Goal: Task Accomplishment & Management: Complete application form

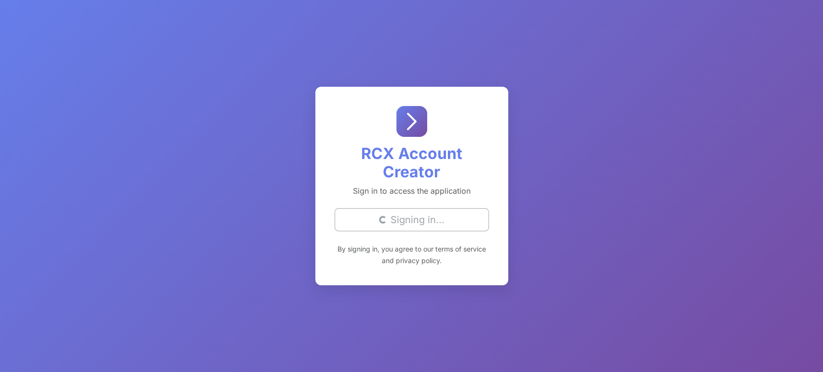
drag, startPoint x: 22, startPoint y: 214, endPoint x: 27, endPoint y: 214, distance: 5.3
click at [22, 214] on div "RCX Account Creator Sign in to access the application Loading... Signing in... …" at bounding box center [411, 186] width 823 height 372
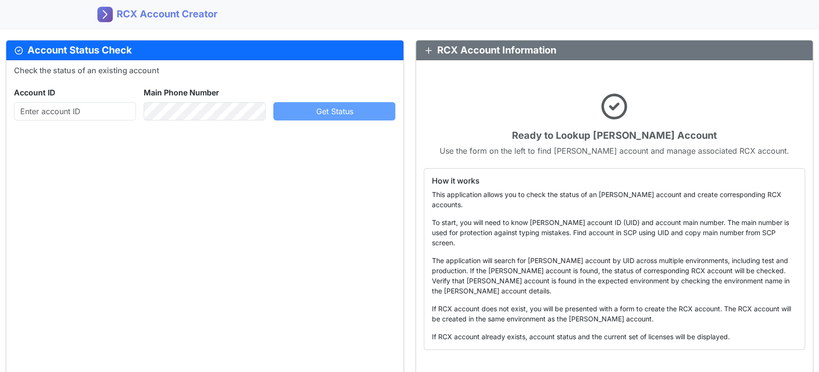
drag, startPoint x: 0, startPoint y: 0, endPoint x: 196, endPoint y: 173, distance: 261.2
click at [189, 173] on div "Check the status of an existing account Account ID Main Phone Number Get Status" at bounding box center [204, 220] width 397 height 320
click at [89, 113] on input "text" at bounding box center [75, 111] width 122 height 18
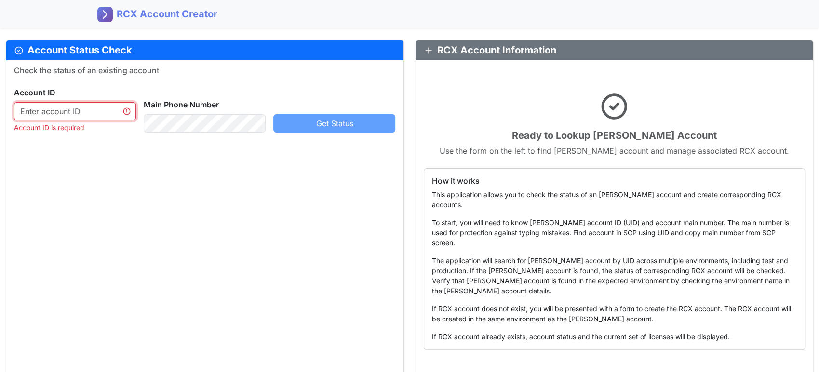
paste input "754330104"
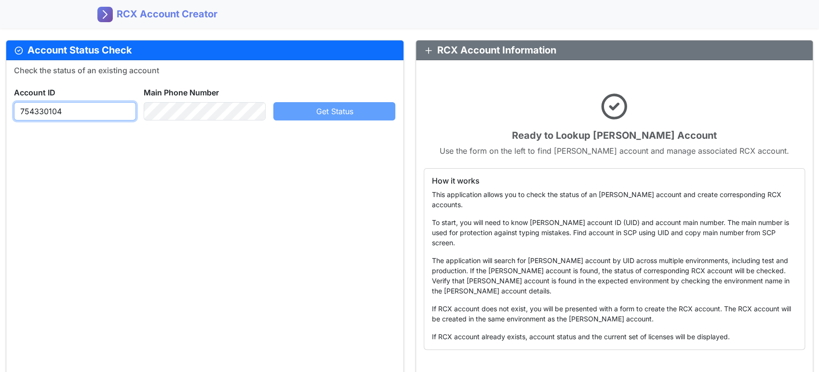
type input "754330104"
click at [203, 95] on label "Main Phone Number" at bounding box center [181, 93] width 75 height 12
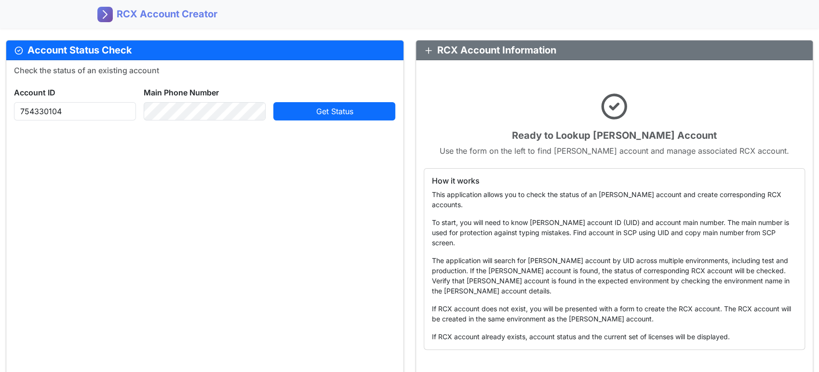
drag, startPoint x: 366, startPoint y: 128, endPoint x: 362, endPoint y: 132, distance: 5.5
click at [366, 127] on div "Check the status of an existing account Account ID [PHONE_NUMBER] Main Phone Nu…" at bounding box center [204, 220] width 397 height 320
click at [343, 106] on button "Get Status" at bounding box center [334, 111] width 122 height 18
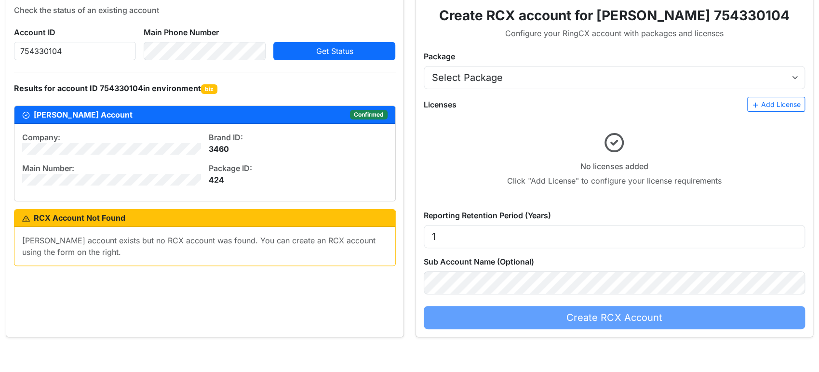
scroll to position [41, 0]
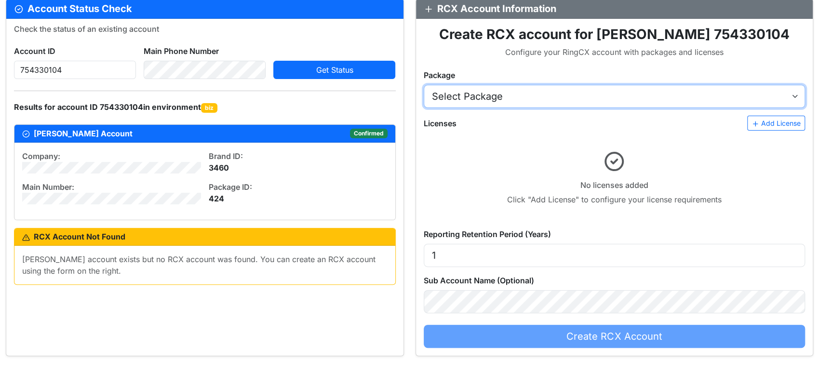
click at [557, 85] on select "Select Package AT&T RingCX Named Seats (USD) - [2922005:16506005] AT&T RingCX C…" at bounding box center [615, 96] width 382 height 23
click at [424, 85] on select "Select Package AT&T RingCX Named Seats (USD) - [2922005:16506005] AT&T RingCX C…" at bounding box center [615, 96] width 382 height 23
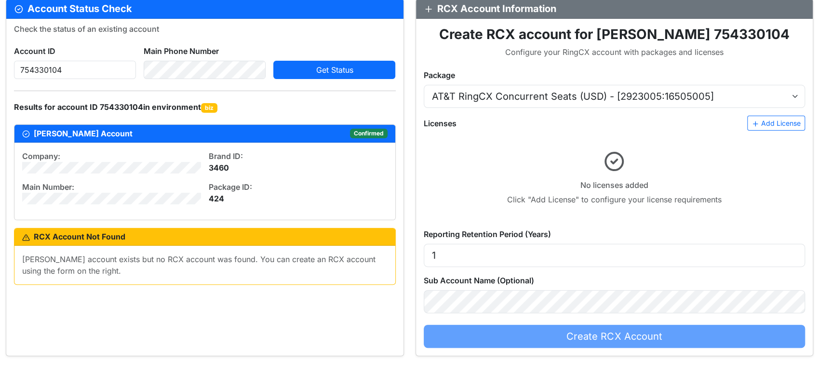
drag, startPoint x: 771, startPoint y: 59, endPoint x: 741, endPoint y: 66, distance: 30.6
click at [771, 59] on div "Create RCX account for [PERSON_NAME] 754330104 Configure your RingCX account wi…" at bounding box center [615, 188] width 382 height 322
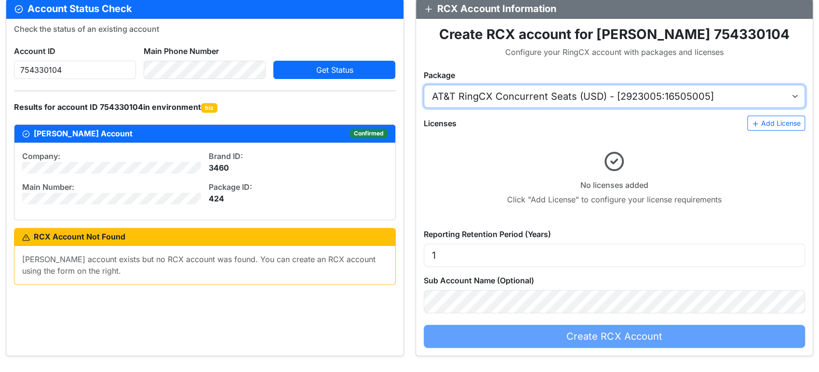
click at [640, 93] on select "Select Package AT&T RingCX Named Seats (USD) - [2922005:16506005] AT&T RingCX C…" at bounding box center [615, 96] width 382 height 23
select select "2922005"
click at [424, 85] on select "Select Package AT&T RingCX Named Seats (USD) - [2922005:16506005] AT&T RingCX C…" at bounding box center [615, 96] width 382 height 23
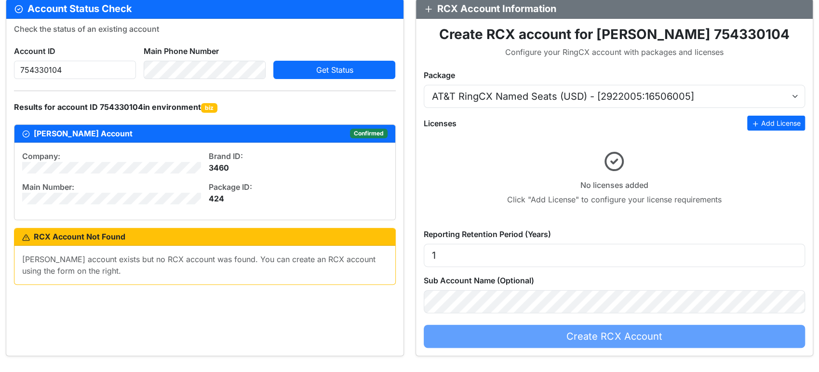
click at [774, 123] on button "Add License" at bounding box center [776, 123] width 58 height 15
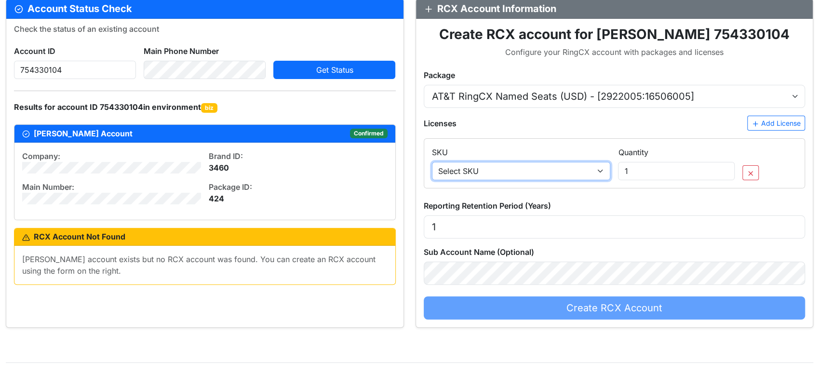
click at [532, 171] on select "Select SKU SA_SEAT_4 - Engage Voice seat (outbound/blended) SA_TCPA_6 - ManualD…" at bounding box center [521, 171] width 179 height 18
select select "SA_SEAT_4"
click at [432, 162] on select "Select SKU SA_SEAT_4 - Engage Voice seat (outbound/blended) SA_TCPA_6 - ManualD…" at bounding box center [521, 171] width 179 height 18
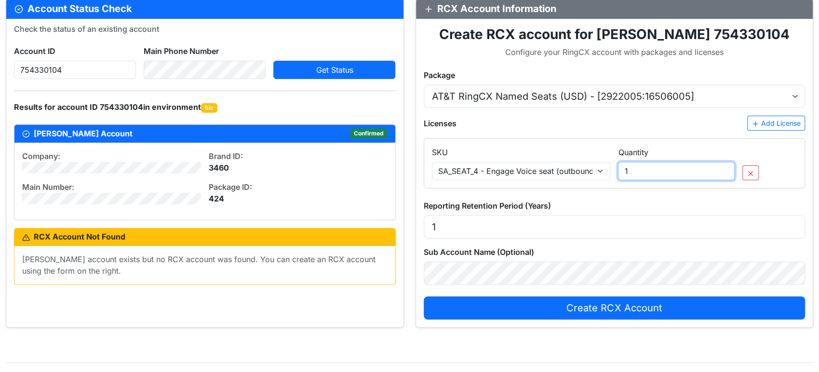
click at [651, 171] on input "1" at bounding box center [676, 171] width 117 height 18
drag, startPoint x: 651, startPoint y: 173, endPoint x: 617, endPoint y: 179, distance: 34.9
click at [617, 179] on div "Quantity 1" at bounding box center [676, 164] width 124 height 34
type input "4"
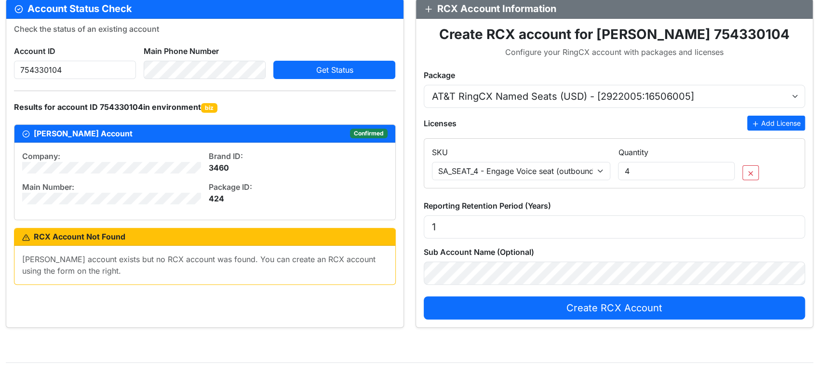
click at [767, 122] on button "Add License" at bounding box center [776, 123] width 58 height 15
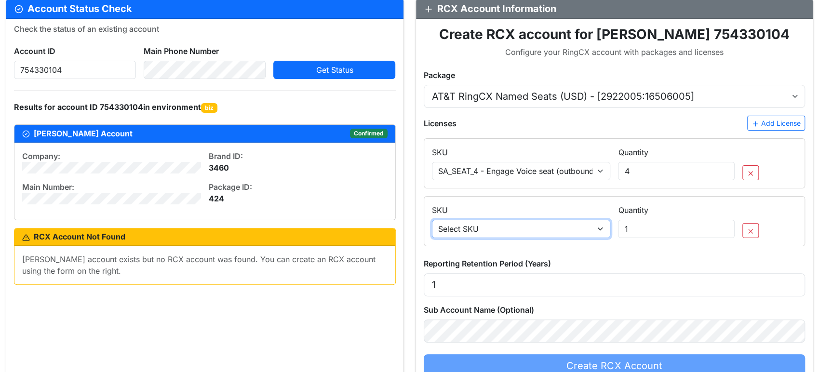
click at [529, 223] on select "Select SKU SA_SEAT_4 - Engage Voice seat (outbound/blended) SA_TCPA_6 - ManualD…" at bounding box center [521, 229] width 179 height 18
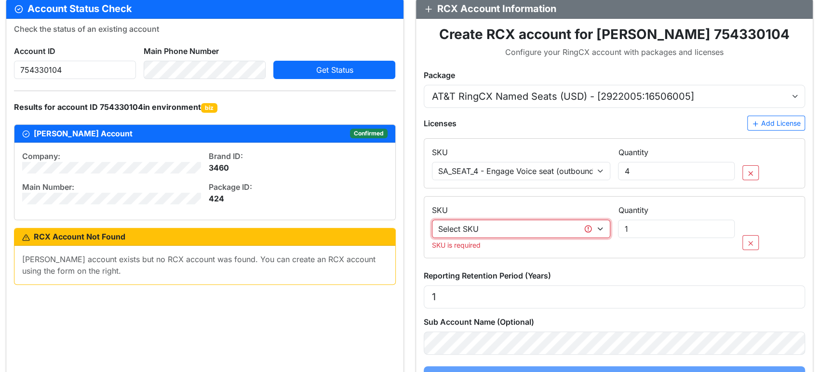
drag, startPoint x: 487, startPoint y: 227, endPoint x: 485, endPoint y: 222, distance: 5.0
click at [487, 227] on select "Select SKU SA_SEAT_4 - Engage Voice seat (outbound/blended) SA_TCPA_6 - ManualD…" at bounding box center [521, 229] width 179 height 18
click at [493, 233] on select "Select SKU SA_SEAT_4 - Engage Voice seat (outbound/blended) SA_TCPA_6 - ManualD…" at bounding box center [521, 229] width 179 height 18
drag, startPoint x: 501, startPoint y: 229, endPoint x: 489, endPoint y: 223, distance: 13.8
click at [501, 229] on select "Select SKU SA_SEAT_4 - Engage Voice seat (outbound/blended) SA_TCPA_6 - ManualD…" at bounding box center [521, 229] width 179 height 18
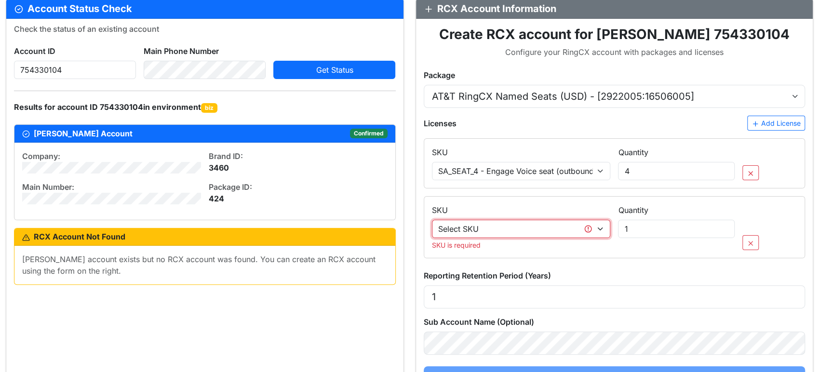
select select "SA_RINGSENSE_742005"
click at [432, 220] on select "Select SKU SA_SEAT_4 - Engage Voice seat (outbound/blended) SA_TCPA_6 - ManualD…" at bounding box center [521, 229] width 179 height 18
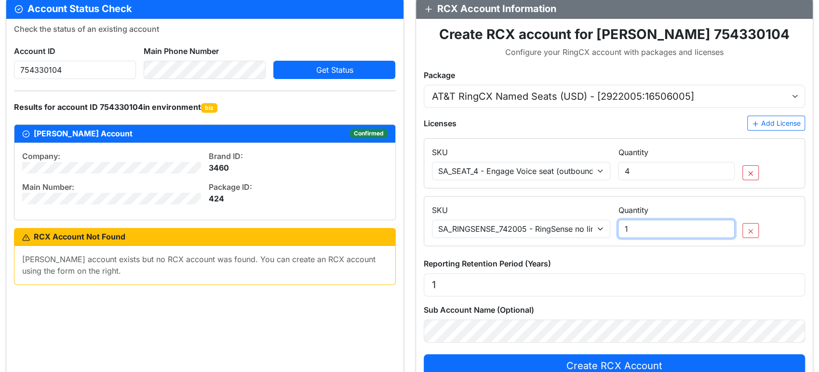
click at [643, 227] on input "1" at bounding box center [676, 229] width 117 height 18
drag, startPoint x: 643, startPoint y: 227, endPoint x: 578, endPoint y: 229, distance: 64.6
click at [578, 229] on div "SKU Select SKU SA_SEAT_4 - Engage Voice seat (outbound/blended) SA_TCPA_6 - Man…" at bounding box center [614, 217] width 373 height 41
type input "22"
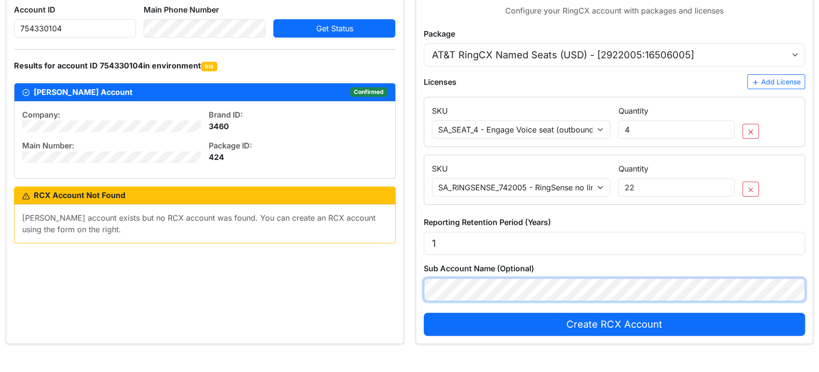
scroll to position [107, 0]
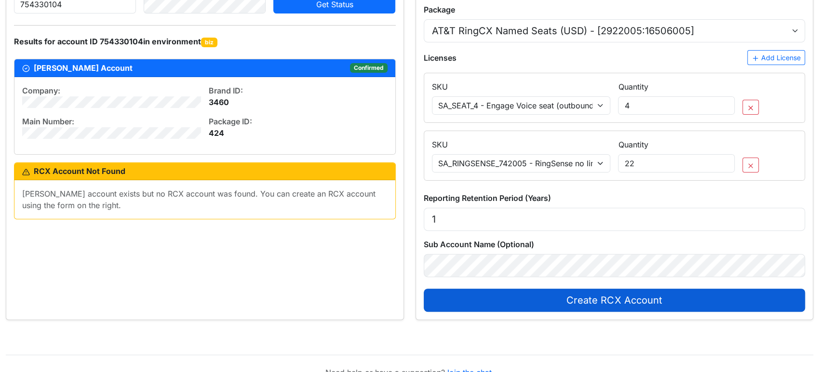
click at [572, 304] on span "Create RCX Account" at bounding box center [613, 300] width 95 height 12
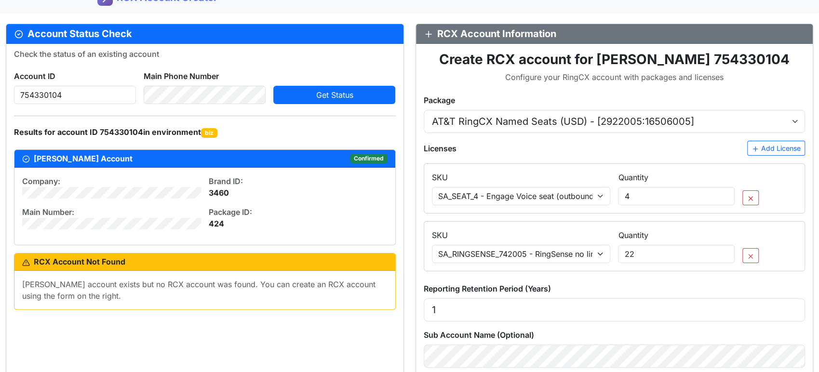
scroll to position [70, 0]
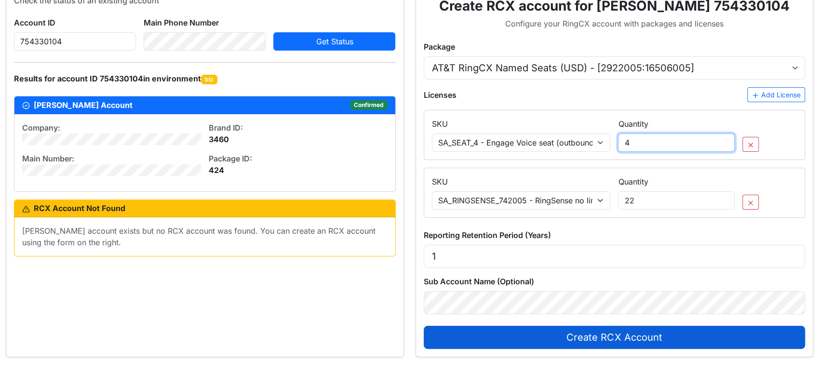
drag, startPoint x: 655, startPoint y: 147, endPoint x: 586, endPoint y: 147, distance: 69.4
click at [586, 147] on div "SKU Select SKU SA_SEAT_4 - Engage Voice seat (outbound/blended) SA_TCPA_6 - Man…" at bounding box center [614, 130] width 373 height 41
type input "22"
click at [289, 292] on div "Check the status of an existing account Account ID [PHONE_NUMBER] Main Phone Nu…" at bounding box center [204, 173] width 397 height 367
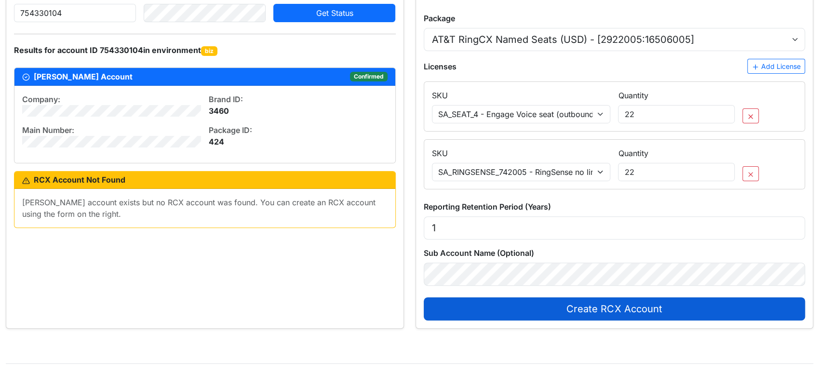
scroll to position [123, 0]
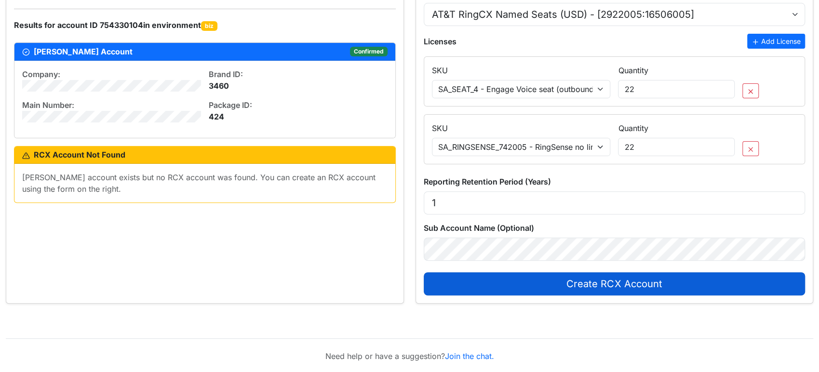
click at [781, 41] on button "Add License" at bounding box center [776, 41] width 58 height 15
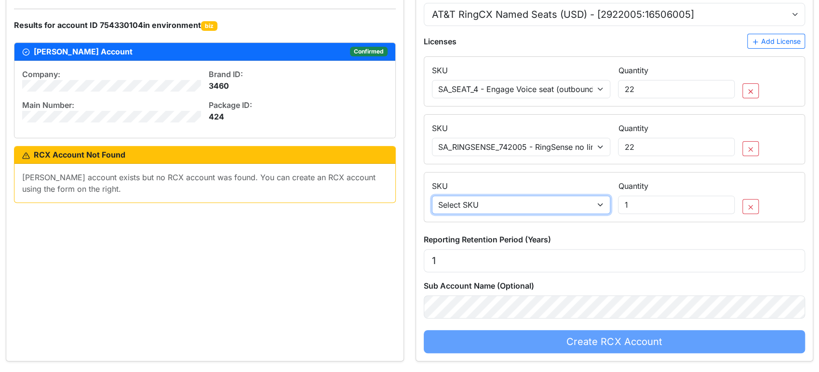
click at [557, 202] on select "Select SKU SA_SEAT_4 - Engage Voice seat (outbound/blended) SA_TCPA_6 - ManualD…" at bounding box center [521, 205] width 179 height 18
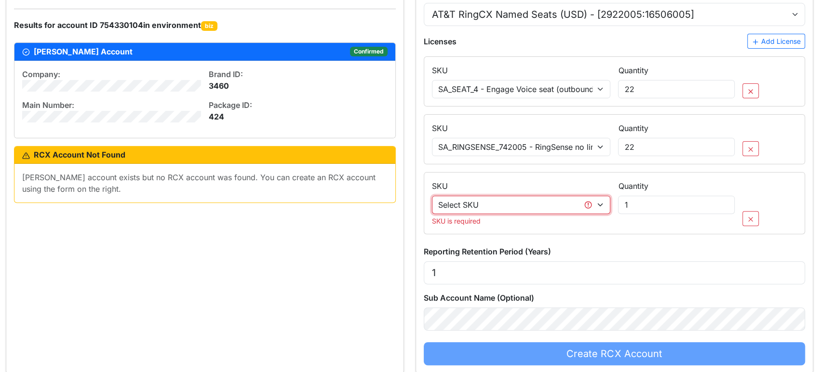
click at [512, 209] on select "Select SKU SA_SEAT_4 - Engage Voice seat (outbound/blended) SA_TCPA_6 - ManualD…" at bounding box center [521, 205] width 179 height 18
drag, startPoint x: 504, startPoint y: 208, endPoint x: 490, endPoint y: 197, distance: 18.1
click at [503, 208] on select "Select SKU SA_SEAT_4 - Engage Voice seat (outbound/blended) SA_TCPA_6 - ManualD…" at bounding box center [521, 205] width 179 height 18
select select "SA_CRS30_24"
click at [432, 196] on select "Select SKU SA_SEAT_4 - Engage Voice seat (outbound/blended) SA_TCPA_6 - ManualD…" at bounding box center [521, 205] width 179 height 18
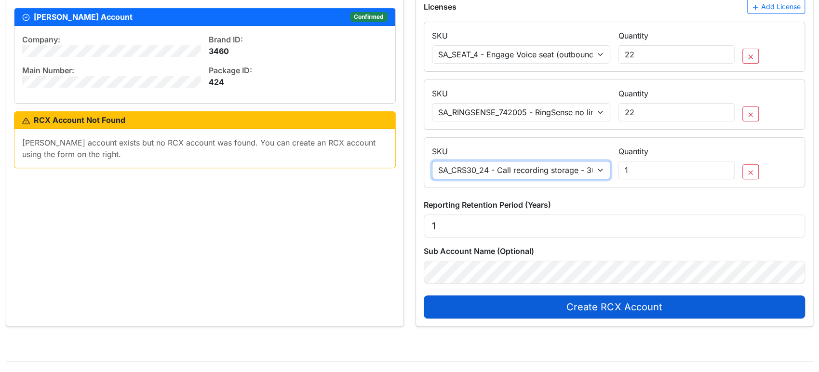
scroll to position [177, 0]
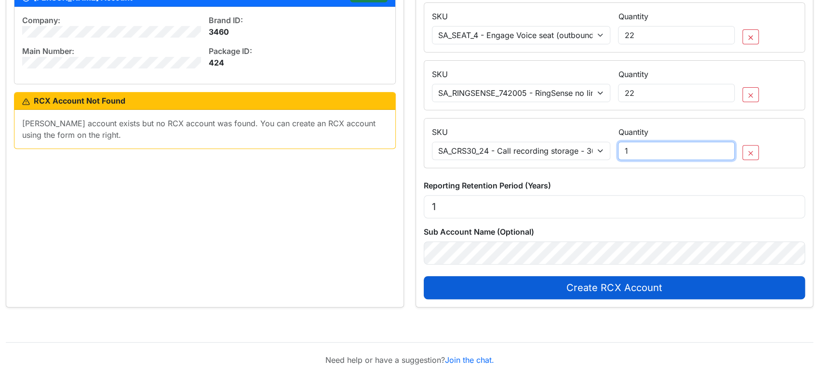
click at [671, 147] on input "1" at bounding box center [676, 151] width 117 height 18
click at [726, 152] on input "1" at bounding box center [676, 151] width 117 height 18
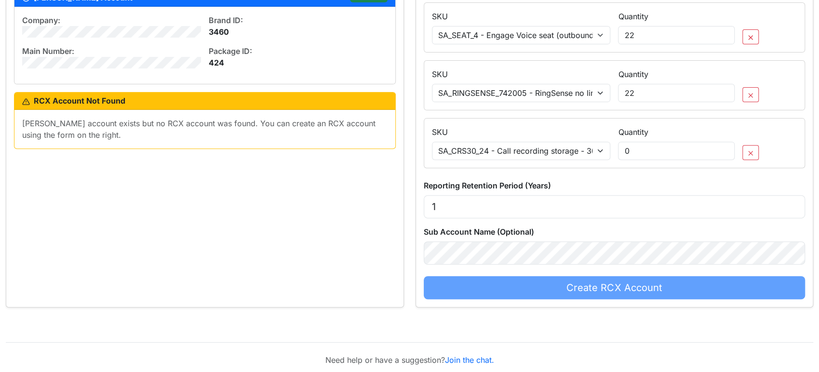
click at [647, 177] on form "Package Select Package AT&T RingCX Named Seats (USD) - [2922005:16506005] AT&T …" at bounding box center [615, 116] width 382 height 366
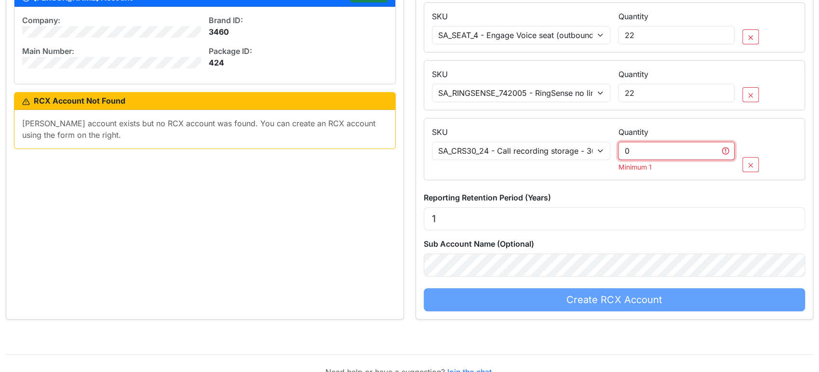
drag, startPoint x: 663, startPoint y: 154, endPoint x: 605, endPoint y: 160, distance: 58.6
click at [605, 160] on div "SKU Select SKU SA_SEAT_4 - Engage Voice seat (outbound/blended) SA_TCPA_6 - Man…" at bounding box center [614, 145] width 373 height 53
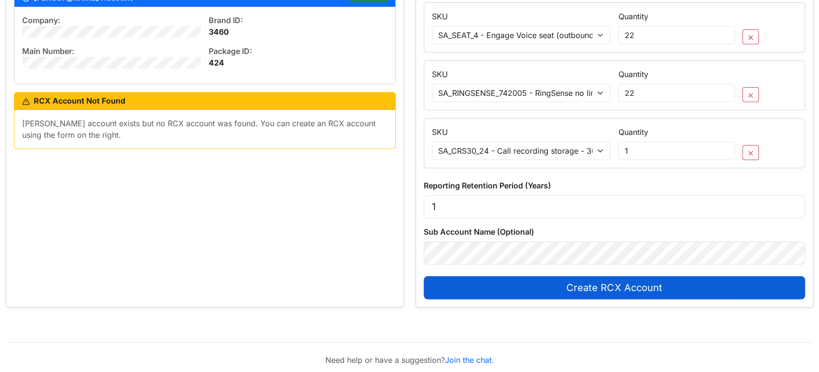
click at [260, 228] on div "Check the status of an existing account Account ID [PHONE_NUMBER] Main Phone Nu…" at bounding box center [204, 95] width 397 height 425
click at [103, 240] on div "Check the status of an existing account Account ID [PHONE_NUMBER] Main Phone Nu…" at bounding box center [204, 95] width 397 height 425
click at [16, 255] on div "Check the status of an existing account Account ID [PHONE_NUMBER] Main Phone Nu…" at bounding box center [204, 95] width 397 height 425
click at [212, 185] on div "Check the status of an existing account Account ID [PHONE_NUMBER] Main Phone Nu…" at bounding box center [204, 95] width 397 height 425
click at [555, 150] on select "Select SKU SA_SEAT_4 - Engage Voice seat (outbound/blended) SA_TCPA_6 - ManualD…" at bounding box center [521, 151] width 179 height 18
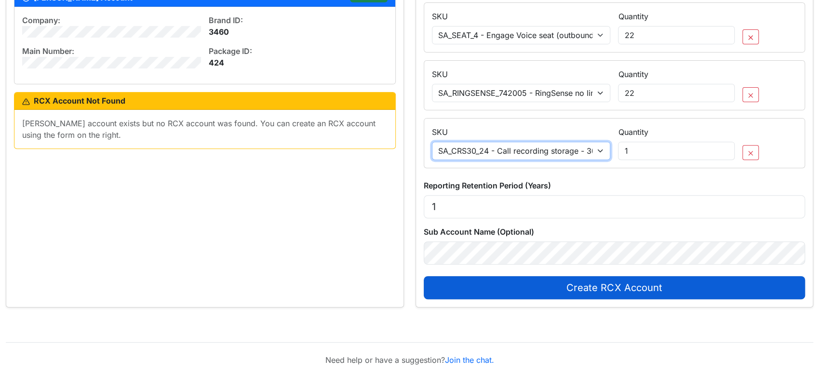
click at [432, 142] on select "Select SKU SA_SEAT_4 - Engage Voice seat (outbound/blended) SA_TCPA_6 - ManualD…" at bounding box center [521, 151] width 179 height 18
click at [673, 180] on div "Reporting Retention Period (Years) 1" at bounding box center [615, 199] width 382 height 39
click at [339, 232] on div "Check the status of an existing account Account ID [PHONE_NUMBER] Main Phone Nu…" at bounding box center [204, 95] width 397 height 425
click at [141, 245] on div "Check the status of an existing account Account ID [PHONE_NUMBER] Main Phone Nu…" at bounding box center [204, 95] width 397 height 425
click at [128, 232] on div "Check the status of an existing account Account ID [PHONE_NUMBER] Main Phone Nu…" at bounding box center [204, 95] width 397 height 425
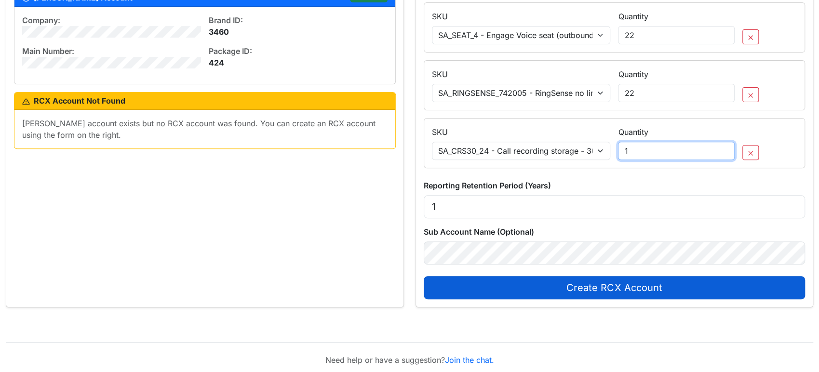
drag, startPoint x: 621, startPoint y: 152, endPoint x: 604, endPoint y: 153, distance: 16.9
click at [606, 153] on div "SKU Select SKU SA_SEAT_4 - Engage Voice seat (outbound/blended) SA_TCPA_6 - Man…" at bounding box center [614, 139] width 373 height 41
type input "22"
click at [154, 241] on div "Check the status of an existing account Account ID [PHONE_NUMBER] Main Phone Nu…" at bounding box center [204, 95] width 397 height 425
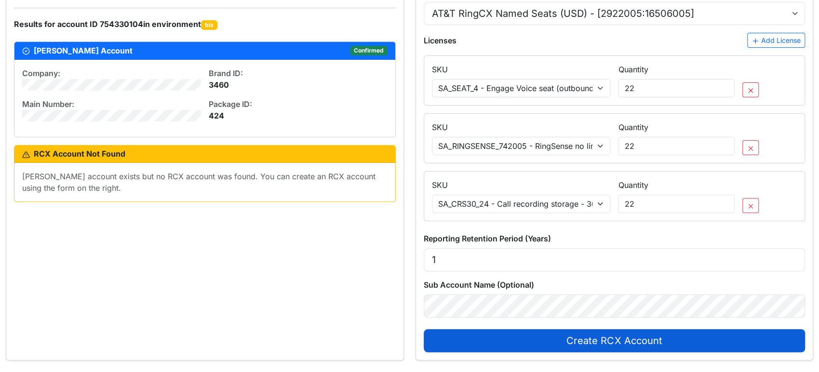
scroll to position [181, 0]
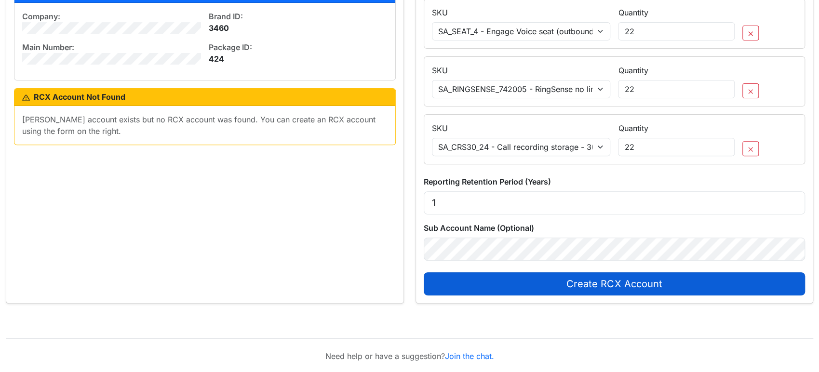
click at [615, 288] on span "Create RCX Account" at bounding box center [613, 284] width 95 height 12
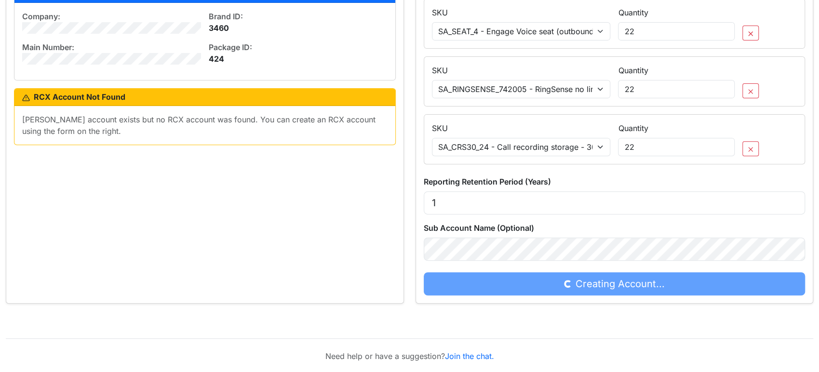
drag, startPoint x: 158, startPoint y: 215, endPoint x: 208, endPoint y: 213, distance: 50.2
click at [158, 215] on div "Check the status of an existing account Account ID [PHONE_NUMBER] Main Phone Nu…" at bounding box center [204, 91] width 397 height 425
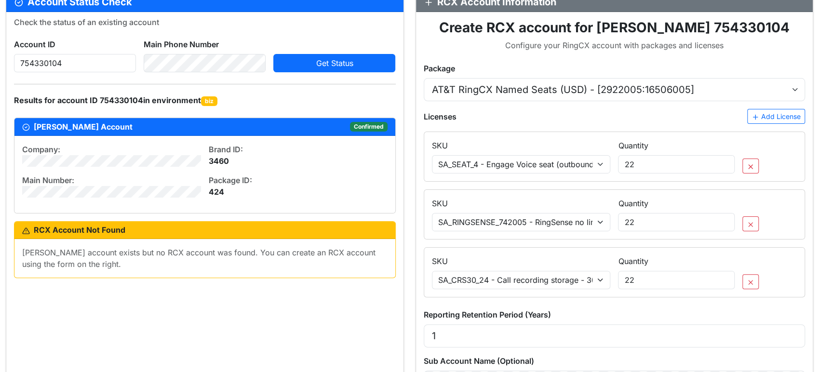
scroll to position [74, 0]
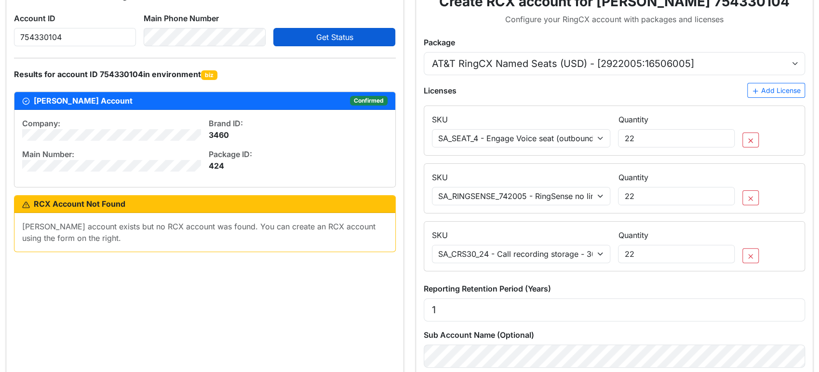
click at [343, 40] on span "Get Status" at bounding box center [334, 37] width 37 height 10
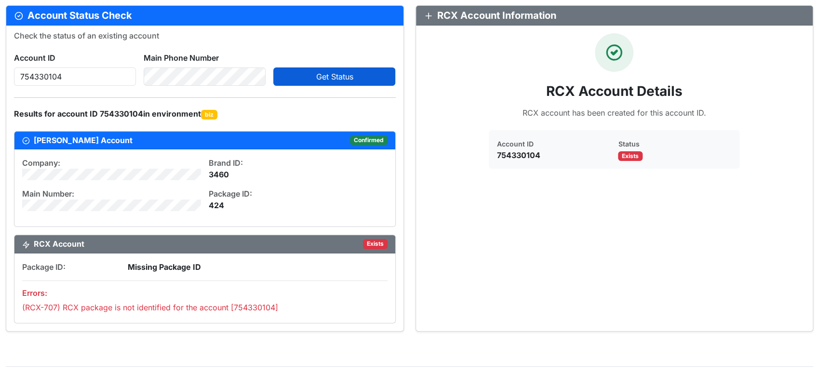
scroll to position [53, 0]
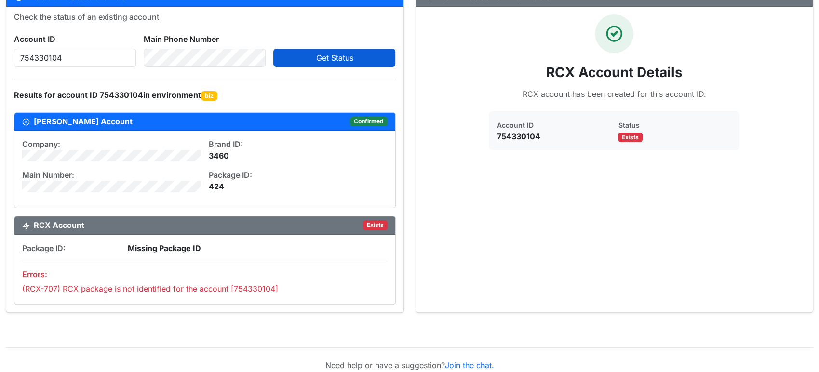
click at [266, 239] on div "Package ID: Missing Package ID" at bounding box center [204, 244] width 373 height 19
click at [370, 224] on span "Exists" at bounding box center [375, 225] width 25 height 10
click at [104, 201] on div "Company: Main Number: Brand ID: 3460 Package ID: 424" at bounding box center [204, 169] width 381 height 77
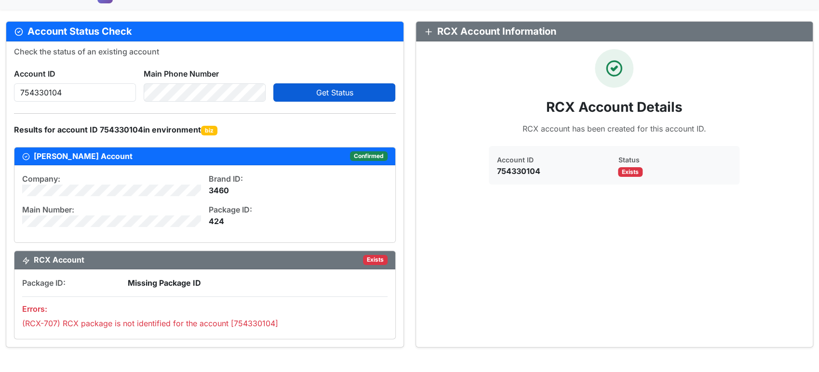
scroll to position [0, 0]
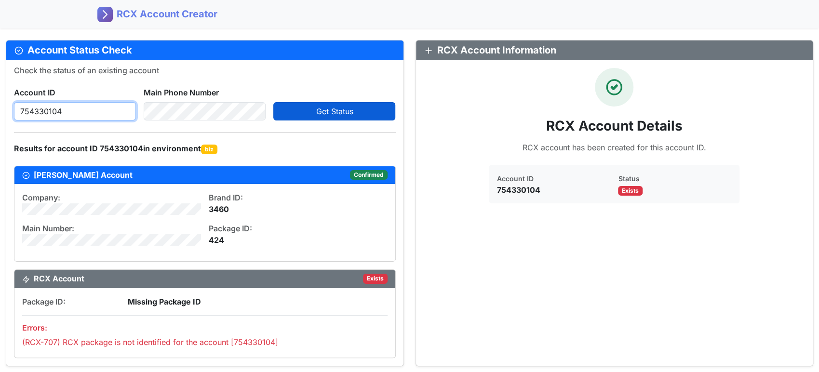
click at [54, 112] on input "754330104" at bounding box center [75, 111] width 122 height 18
paste input "895855"
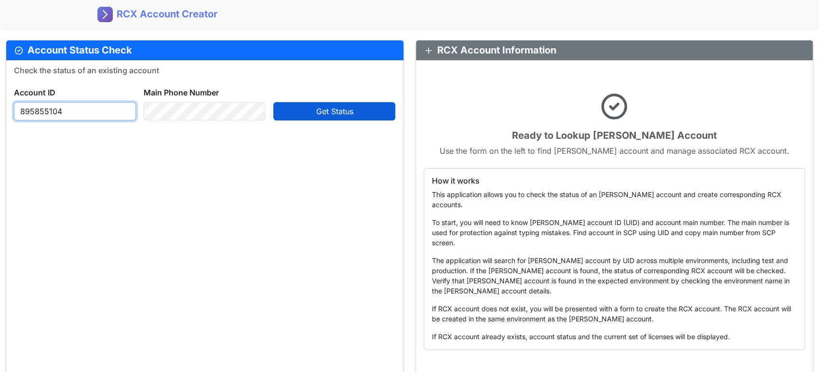
type input "895855104"
click at [312, 115] on button "Get Status" at bounding box center [334, 111] width 122 height 18
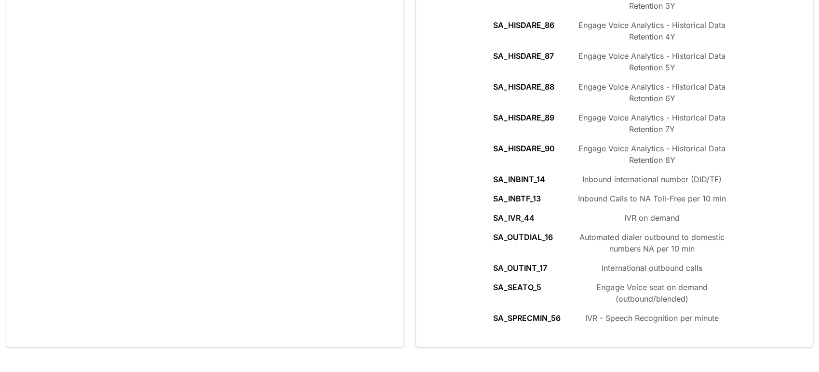
scroll to position [499, 0]
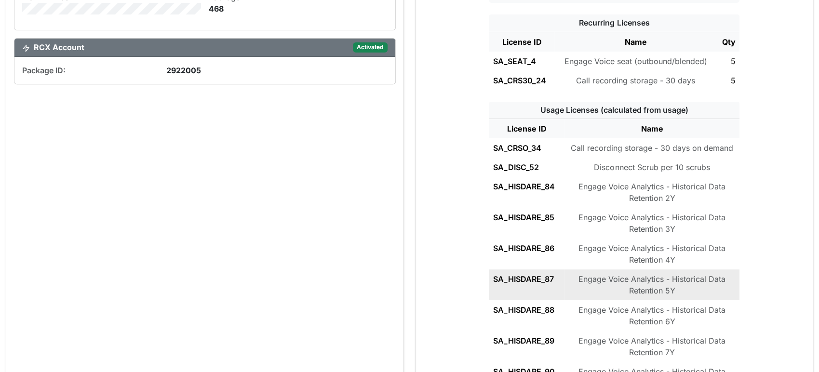
scroll to position [124, 0]
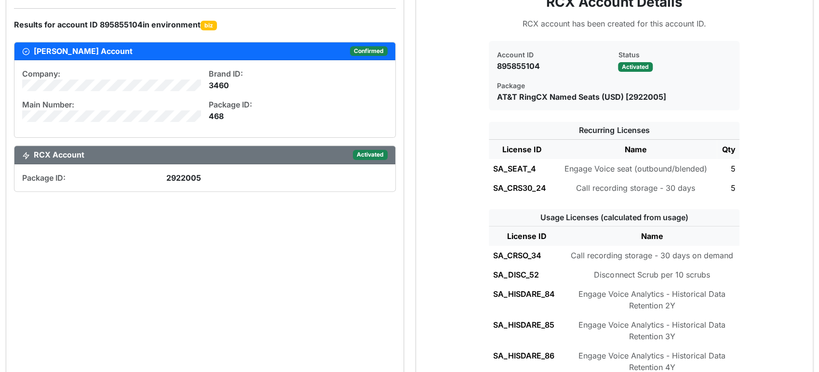
click at [76, 255] on div "Check the status of an existing account Account ID [PHONE_NUMBER] Main Phone Nu…" at bounding box center [204, 306] width 397 height 741
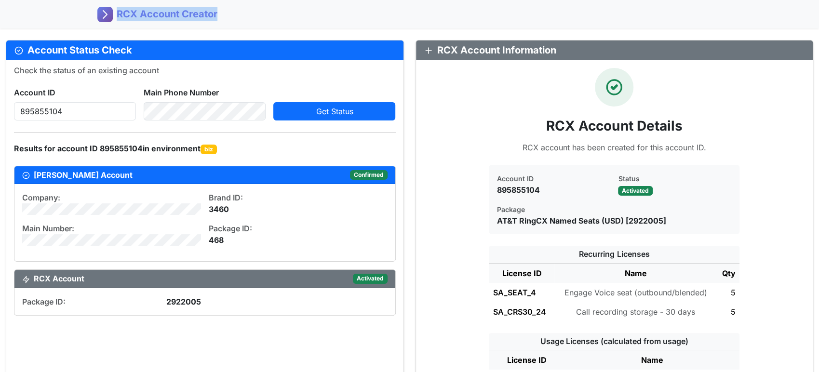
copy span "RCX Account Creator"
drag, startPoint x: 254, startPoint y: 11, endPoint x: 118, endPoint y: 24, distance: 136.6
click at [118, 24] on div "RCX Account Creator" at bounding box center [410, 14] width 636 height 21
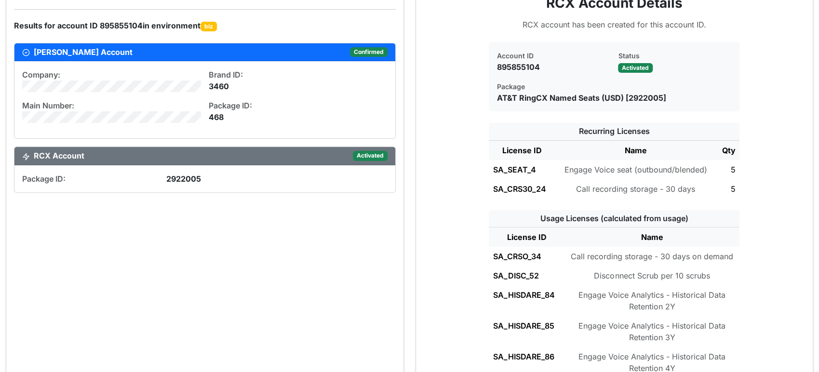
scroll to position [17, 0]
